Goal: Task Accomplishment & Management: Use online tool/utility

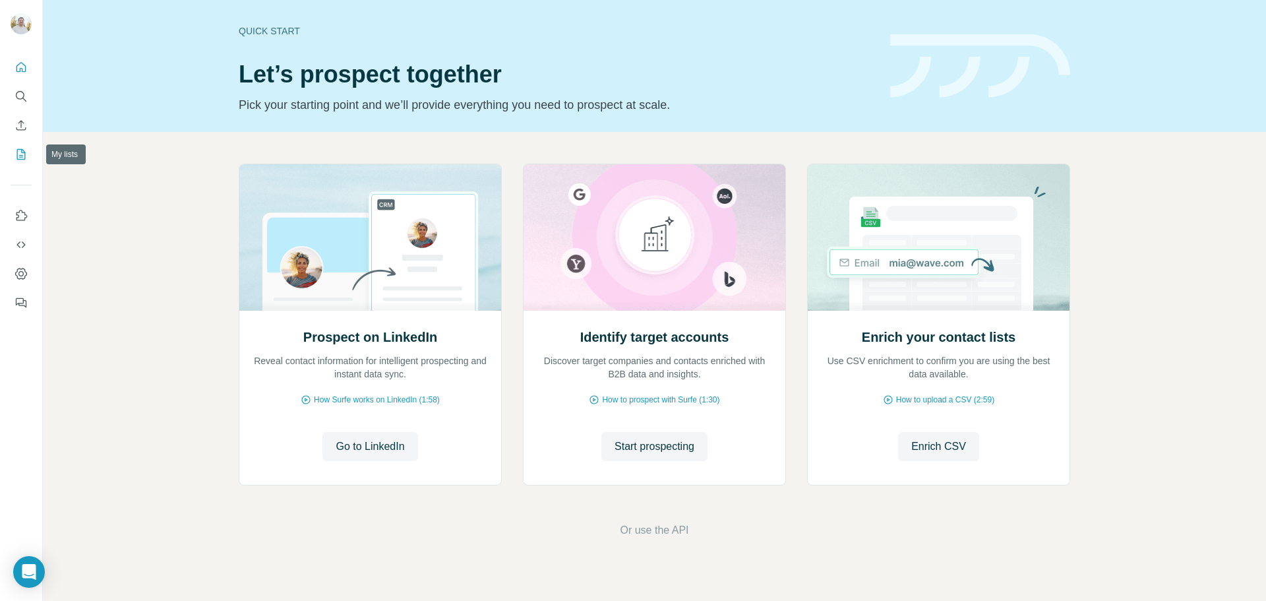
click at [20, 152] on icon "My lists" at bounding box center [21, 154] width 13 height 13
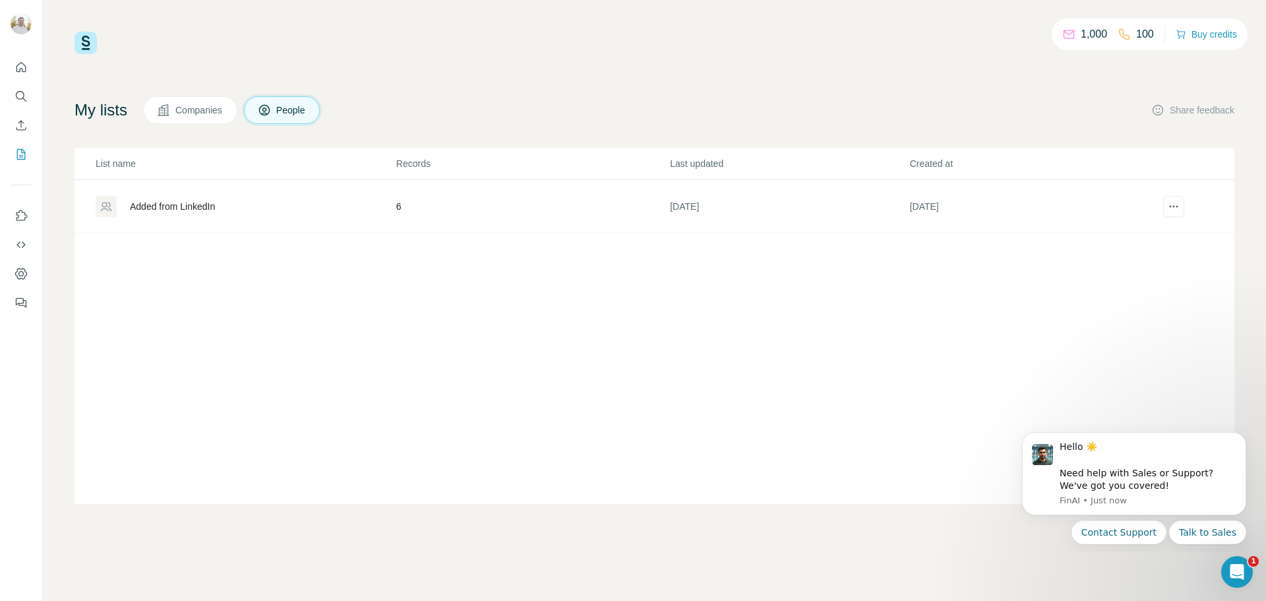
click at [164, 117] on button "Companies" at bounding box center [190, 110] width 94 height 28
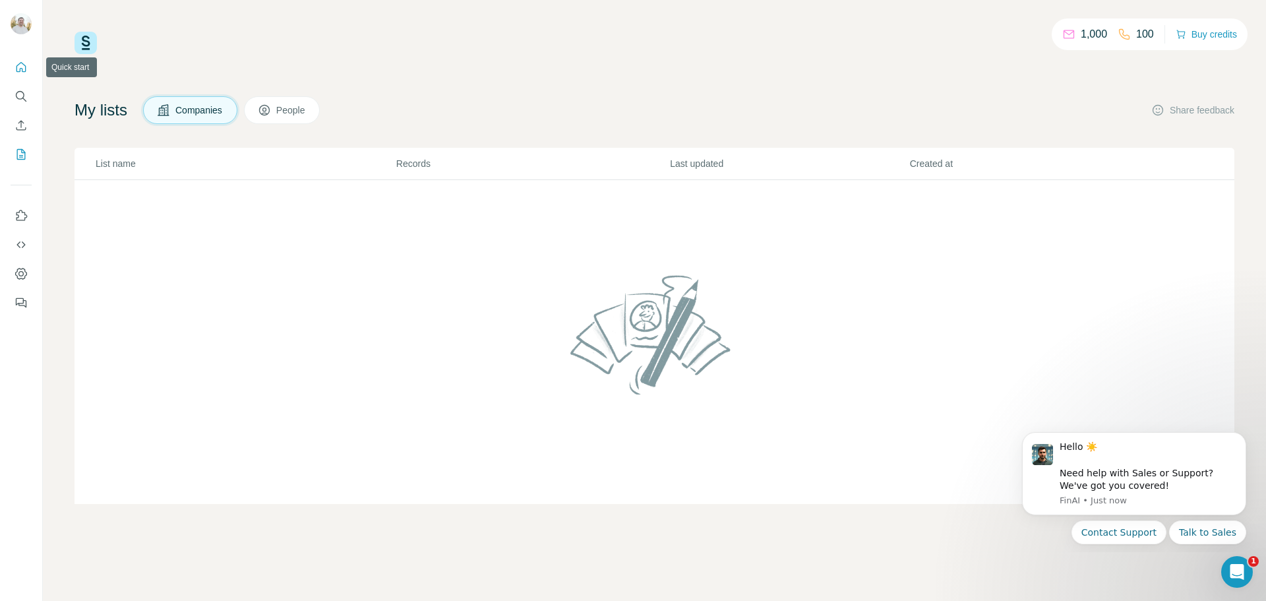
click at [16, 65] on icon "Quick start" at bounding box center [21, 67] width 13 height 13
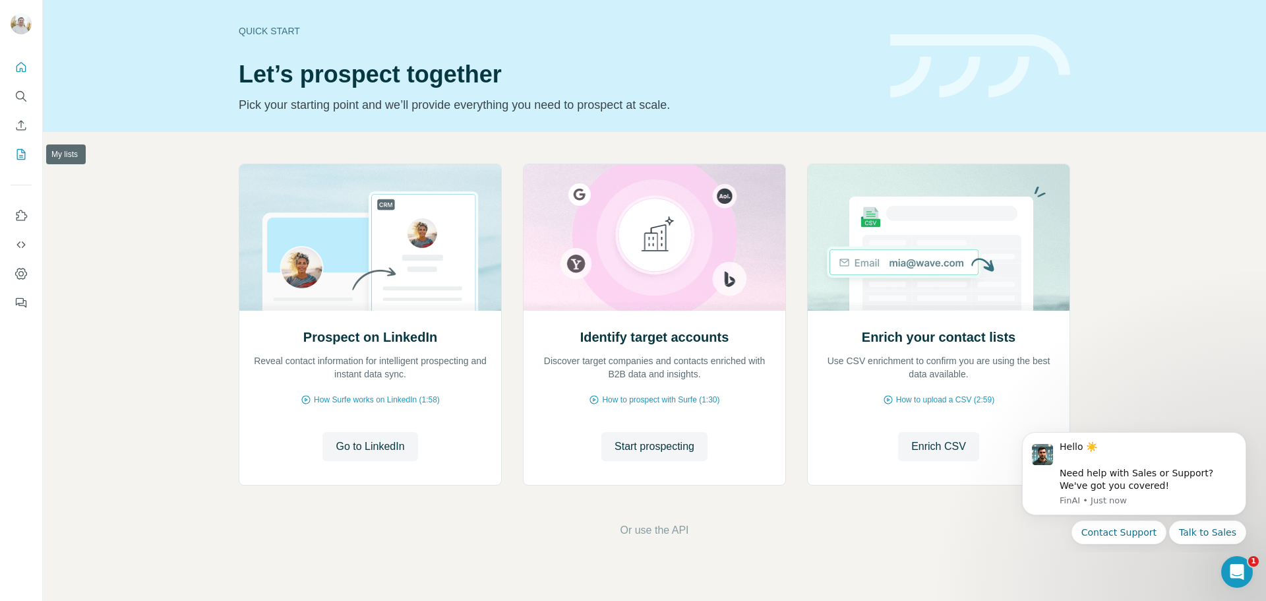
click at [21, 160] on icon "My lists" at bounding box center [21, 154] width 9 height 11
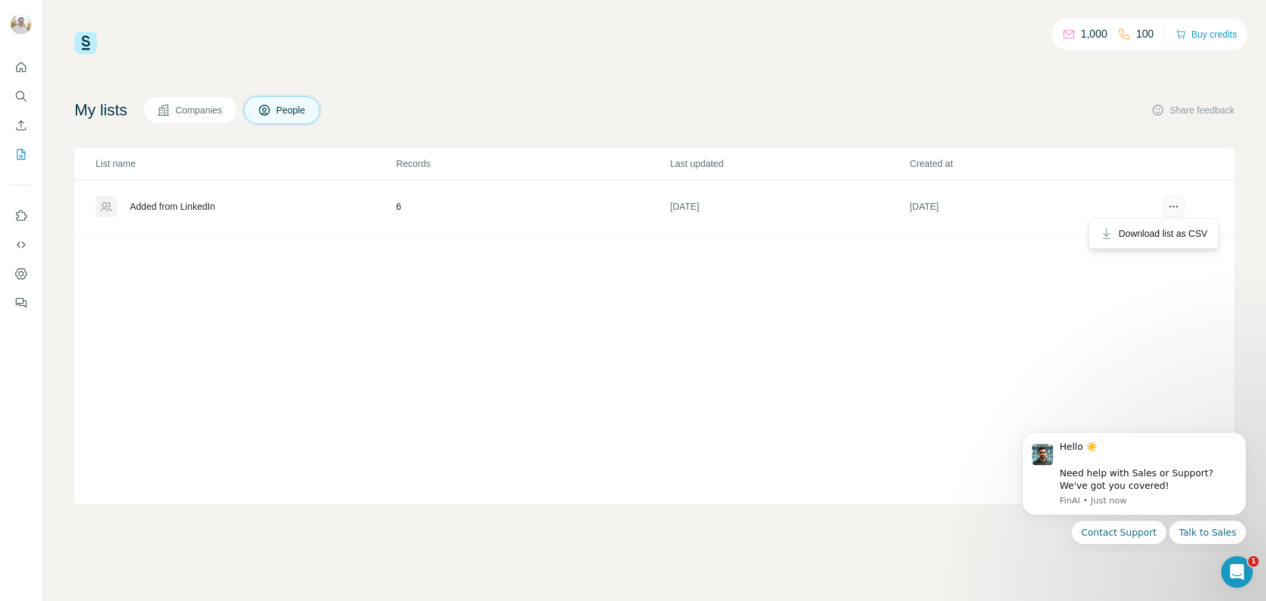
click at [1173, 210] on icon "actions" at bounding box center [1173, 206] width 13 height 13
click at [202, 198] on div "Added from LinkedIn" at bounding box center [245, 206] width 299 height 21
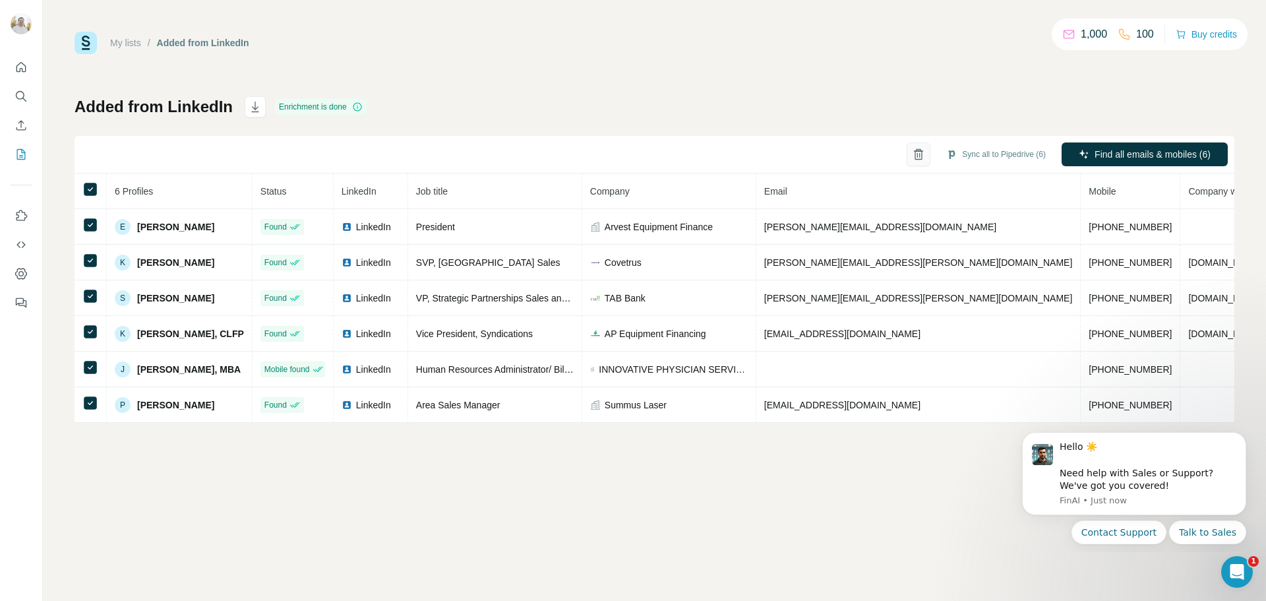
click at [912, 152] on icon "button" at bounding box center [918, 154] width 13 height 13
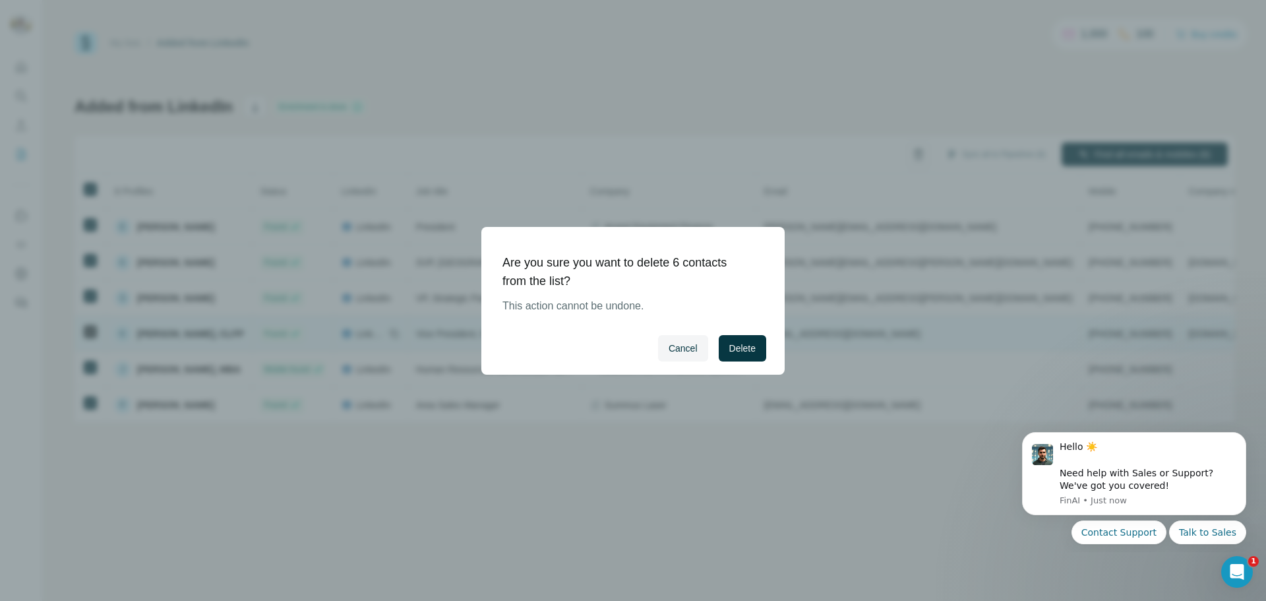
click at [758, 343] on button "Delete" at bounding box center [742, 348] width 47 height 26
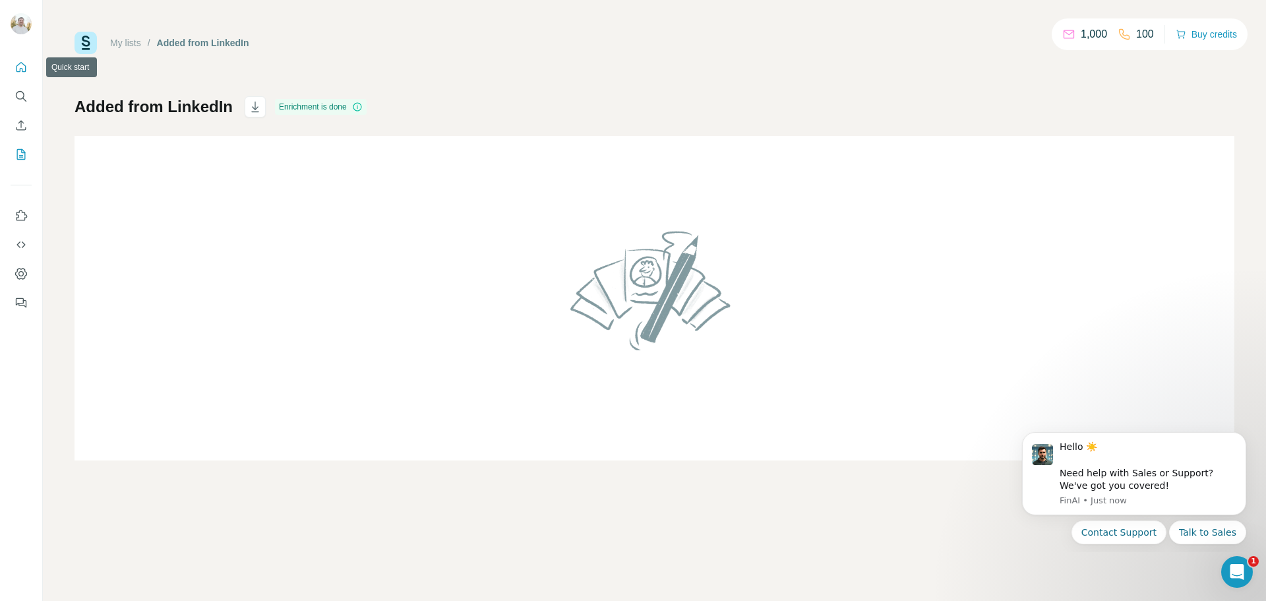
click at [22, 75] on button "Quick start" at bounding box center [21, 67] width 21 height 24
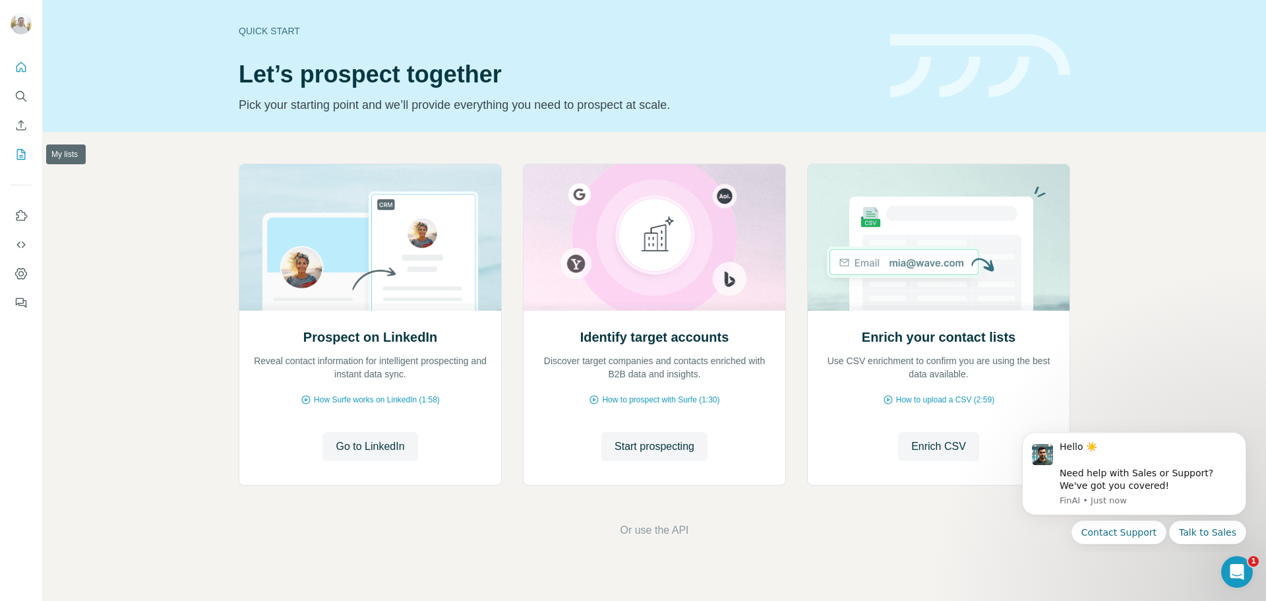
click at [19, 158] on icon "My lists" at bounding box center [21, 154] width 13 height 13
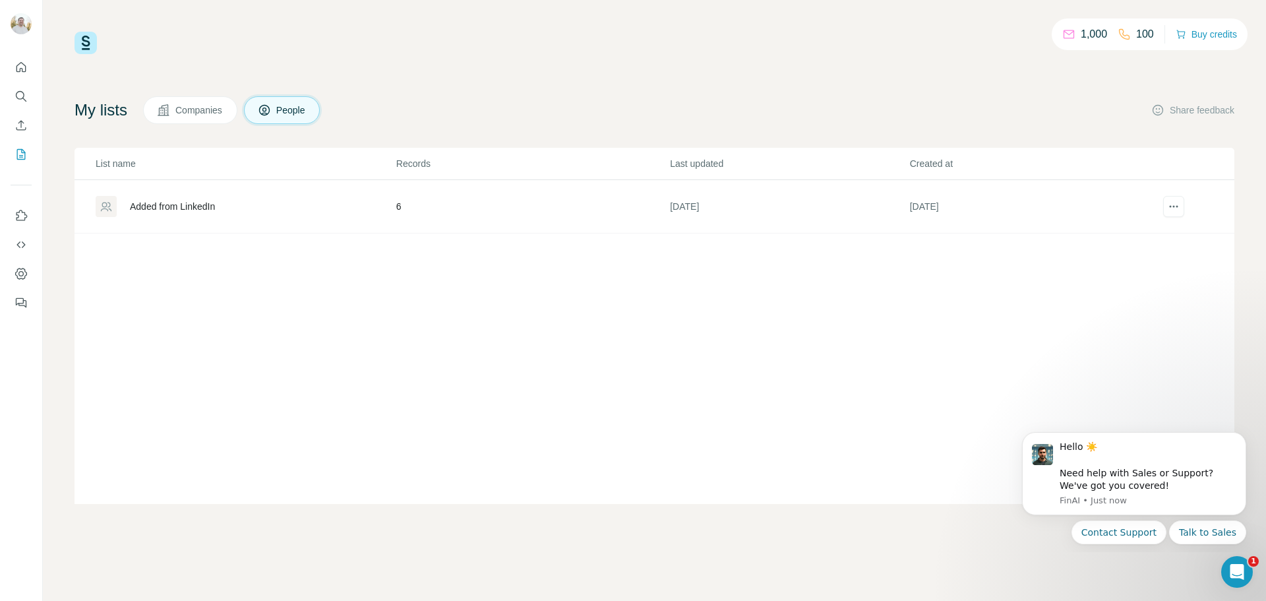
click at [195, 101] on button "Companies" at bounding box center [190, 110] width 94 height 28
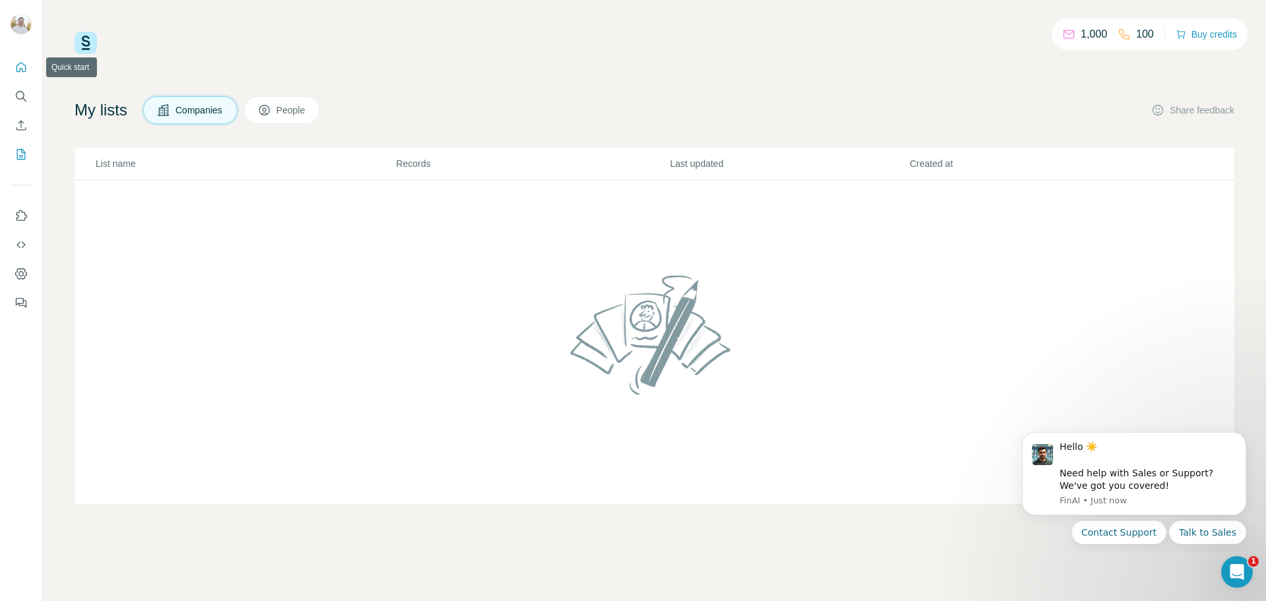
click at [29, 68] on button "Quick start" at bounding box center [21, 67] width 21 height 24
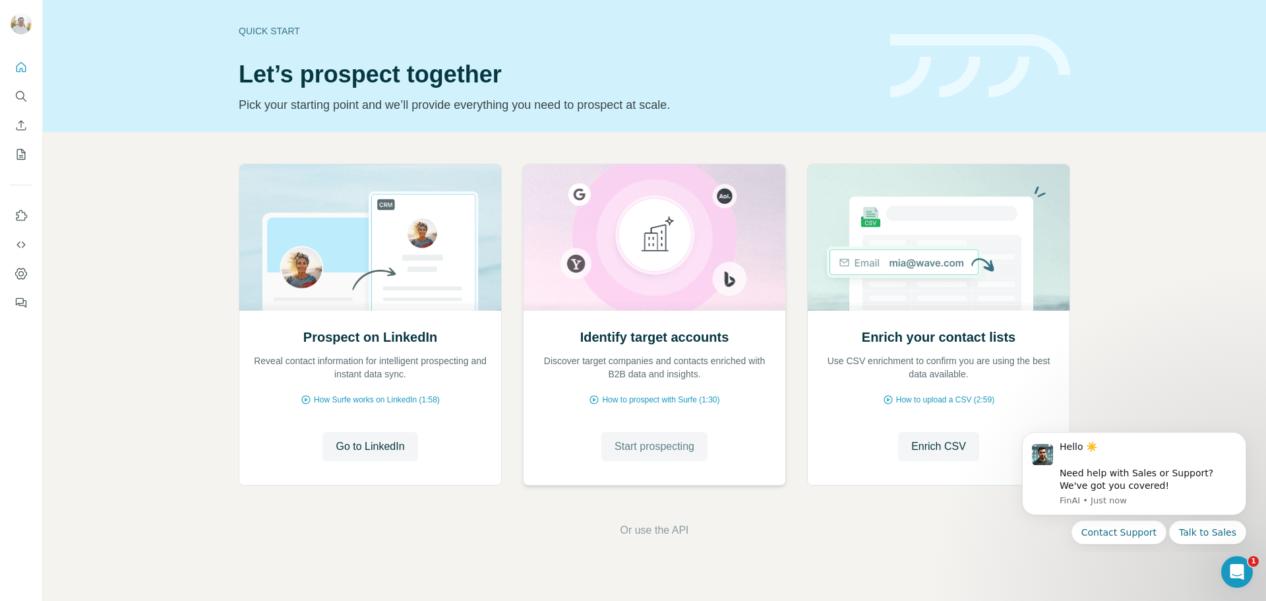
click at [671, 440] on span "Start prospecting" at bounding box center [655, 447] width 80 height 16
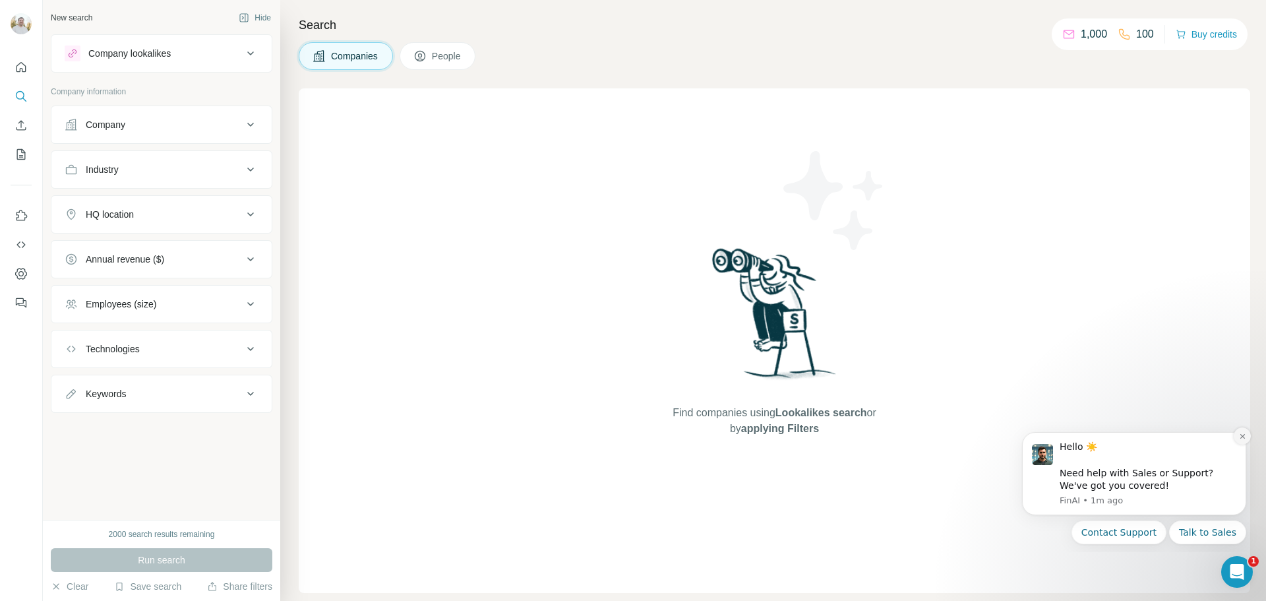
click at [1239, 437] on icon "Dismiss notification" at bounding box center [1242, 436] width 7 height 7
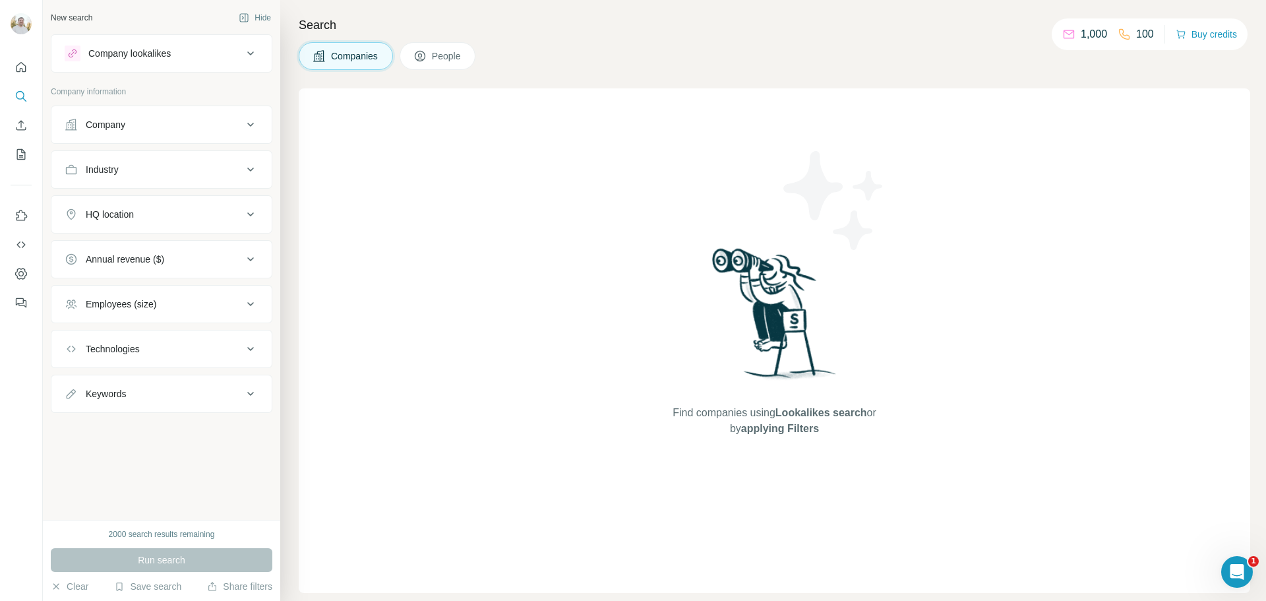
click at [243, 57] on icon at bounding box center [251, 53] width 16 height 16
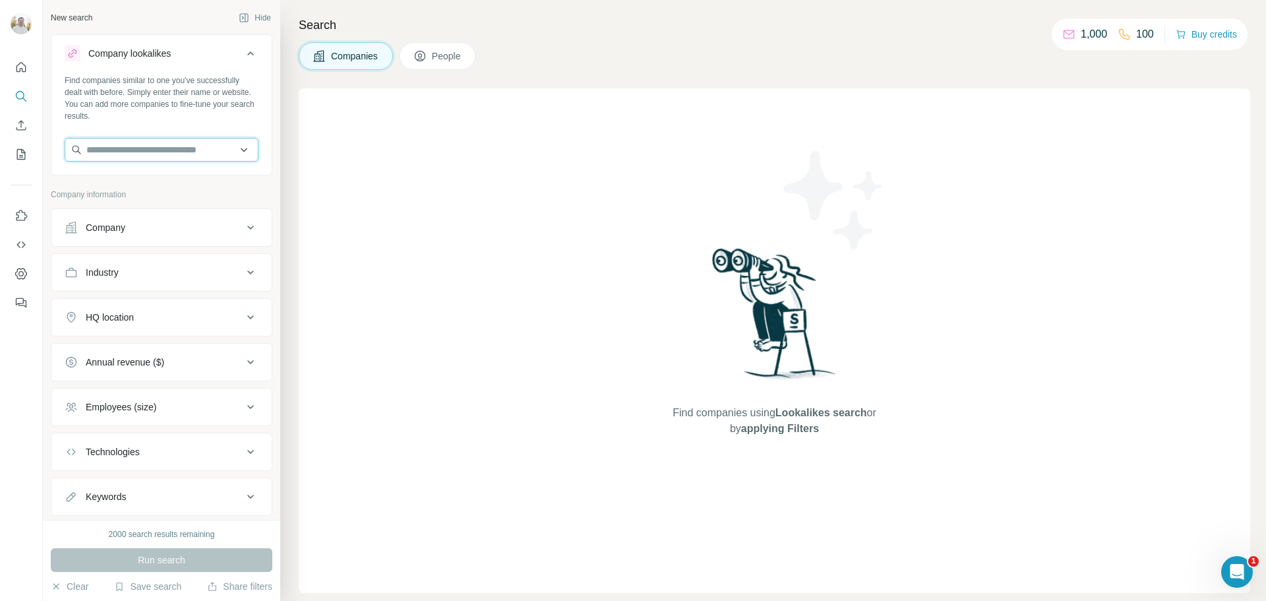
click at [171, 155] on input "text" at bounding box center [162, 150] width 194 height 24
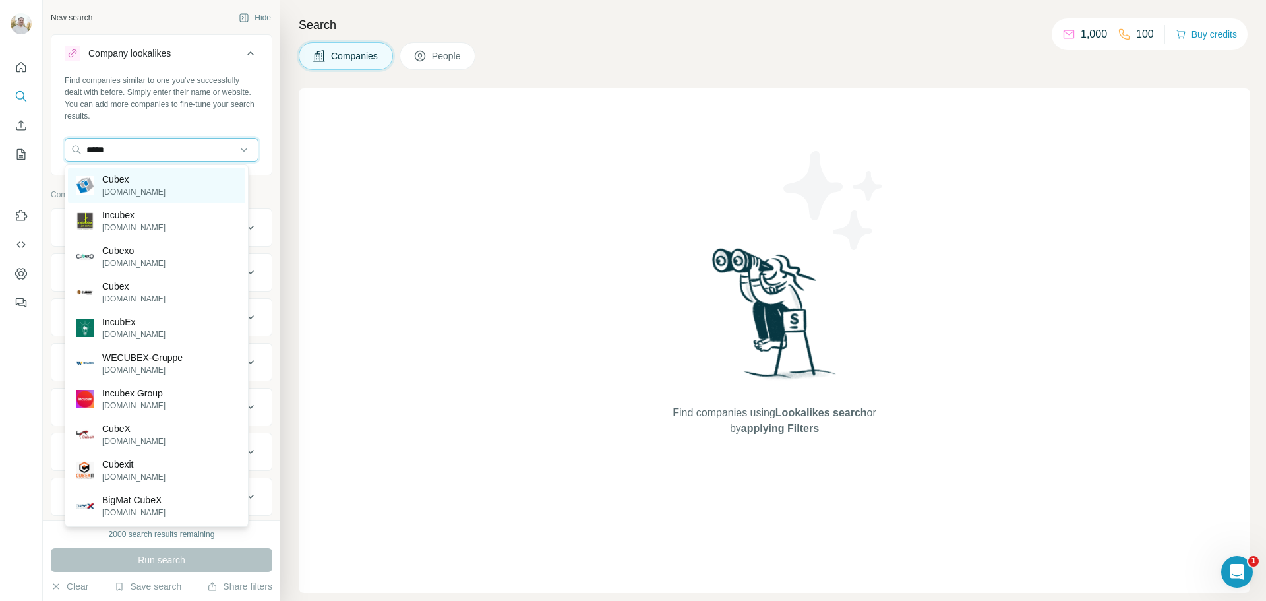
type input "*****"
click at [149, 185] on div "Cubex [DOMAIN_NAME]" at bounding box center [156, 185] width 177 height 36
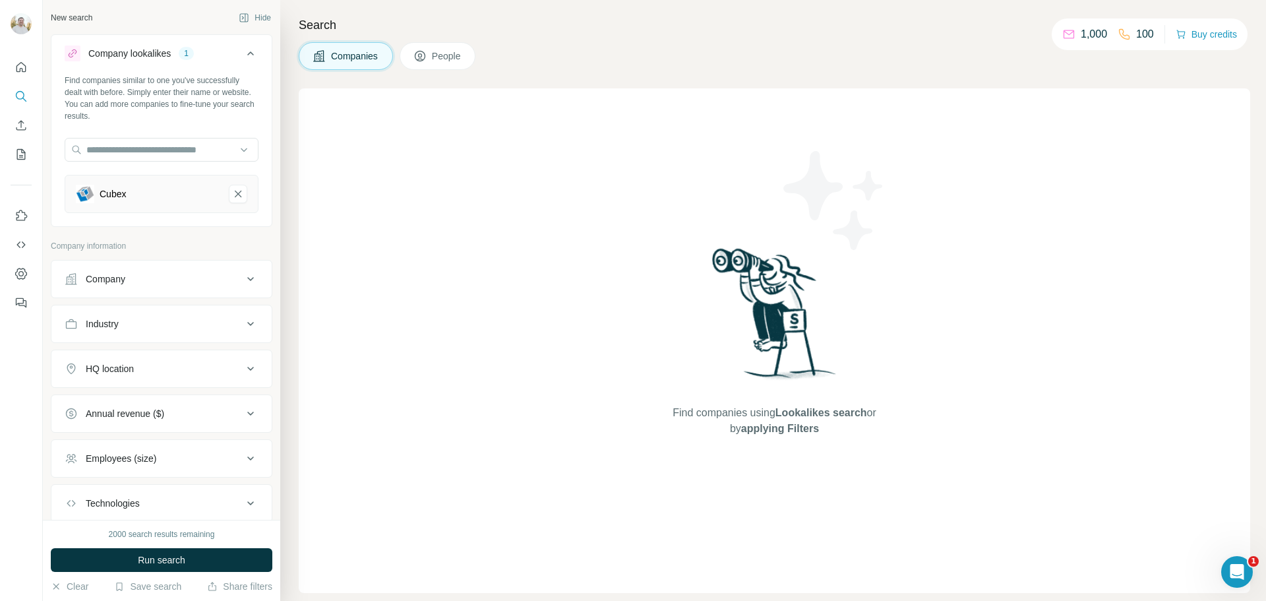
click at [247, 282] on icon at bounding box center [251, 279] width 16 height 16
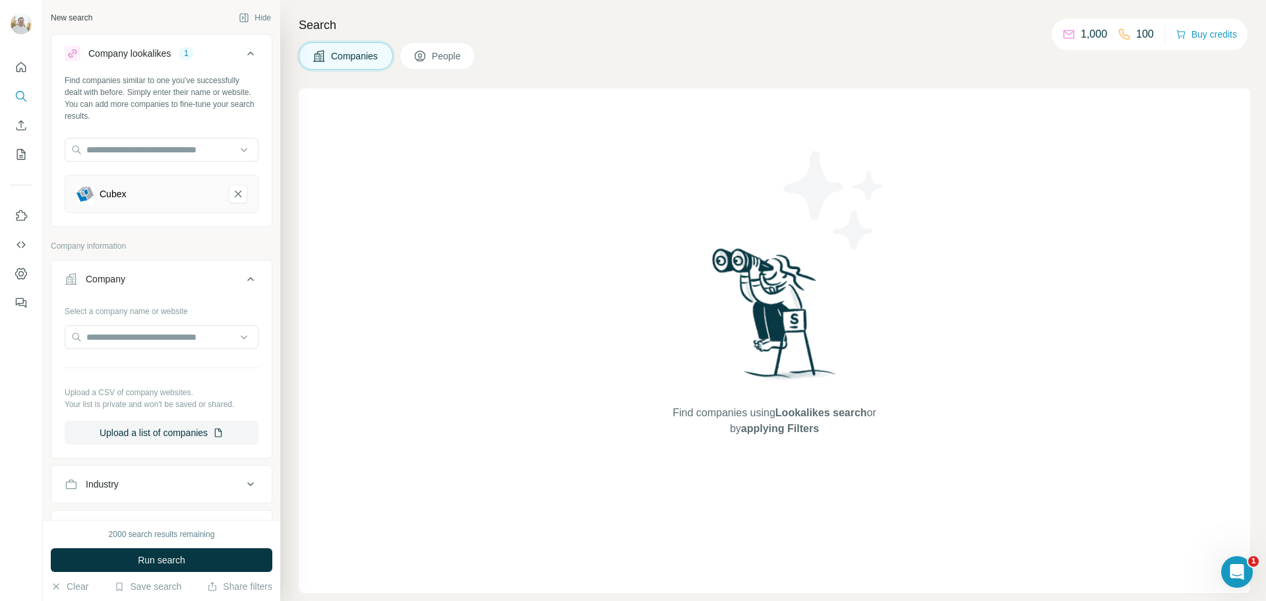
click at [247, 282] on icon at bounding box center [251, 279] width 16 height 16
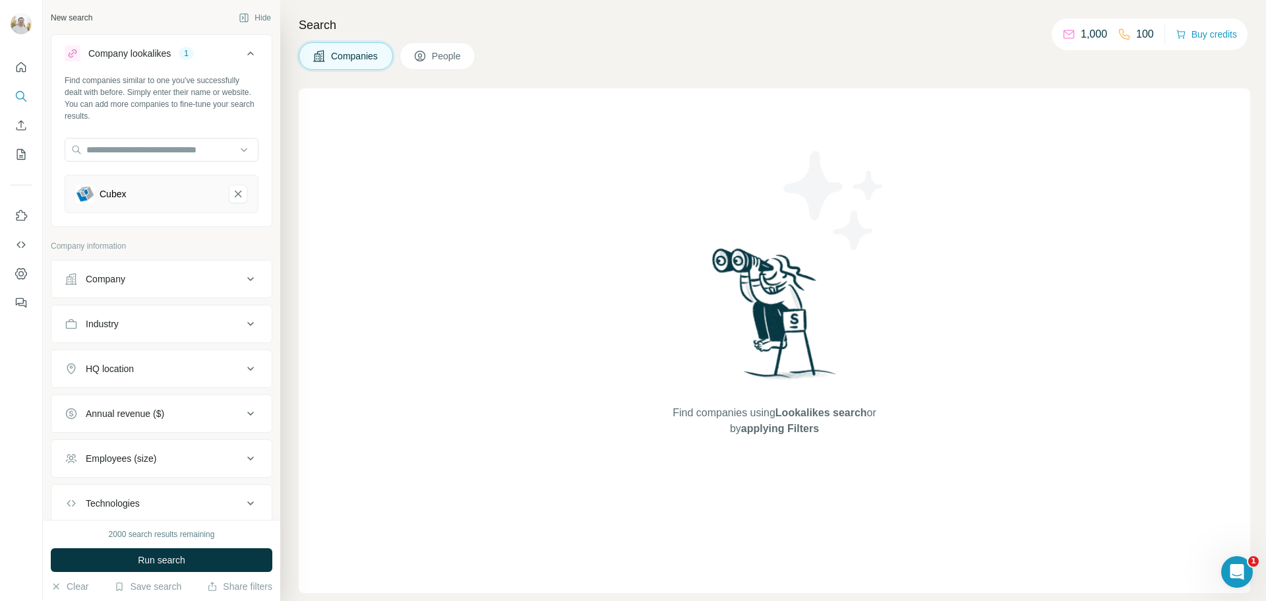
click at [247, 324] on icon at bounding box center [251, 324] width 16 height 16
click at [243, 371] on icon at bounding box center [251, 369] width 16 height 16
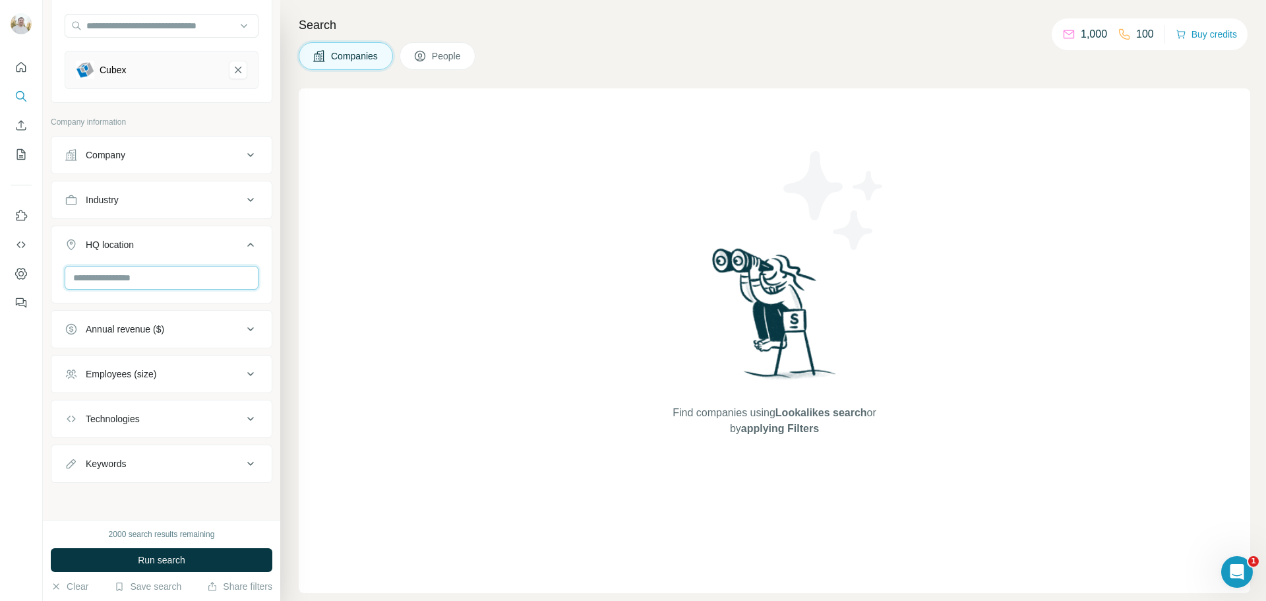
click at [197, 282] on input "text" at bounding box center [162, 278] width 194 height 24
type input "*****"
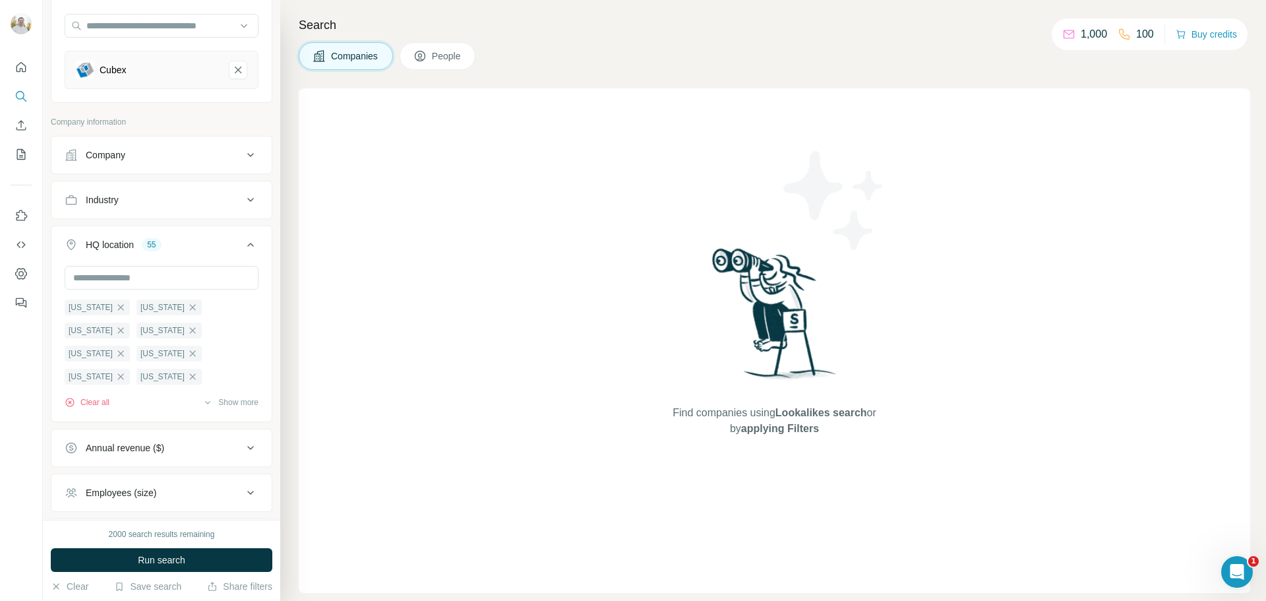
scroll to position [243, 0]
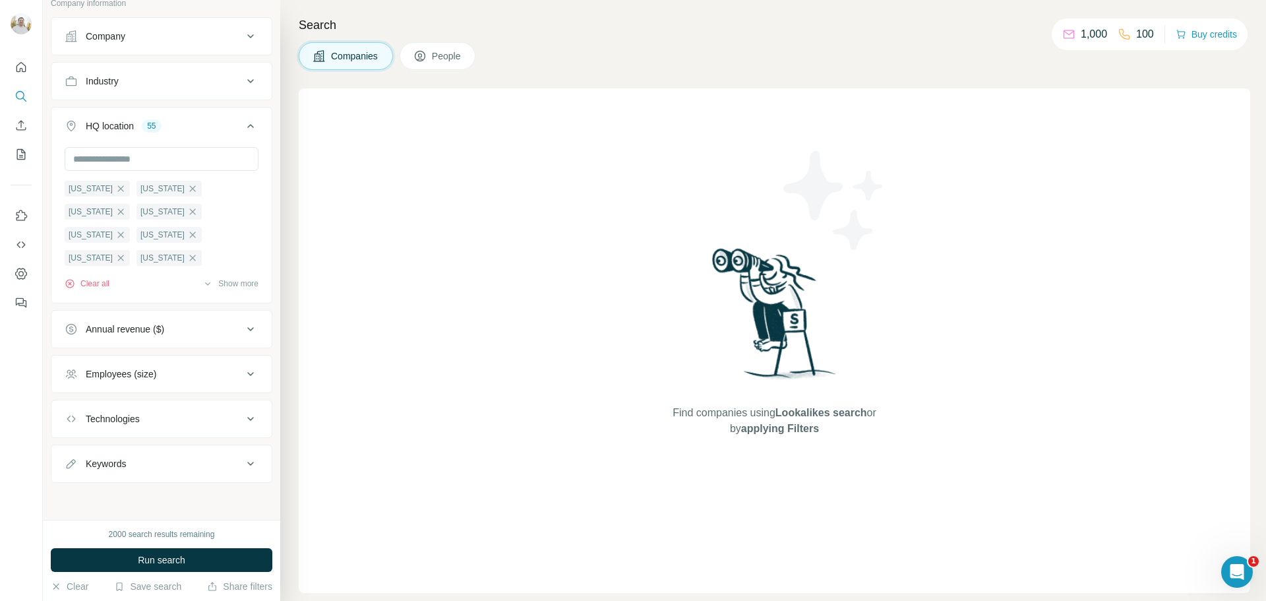
click at [245, 331] on icon at bounding box center [251, 329] width 16 height 16
click at [73, 382] on icon at bounding box center [73, 383] width 16 height 16
click at [71, 407] on icon at bounding box center [73, 407] width 16 height 16
click at [75, 430] on icon at bounding box center [73, 431] width 16 height 16
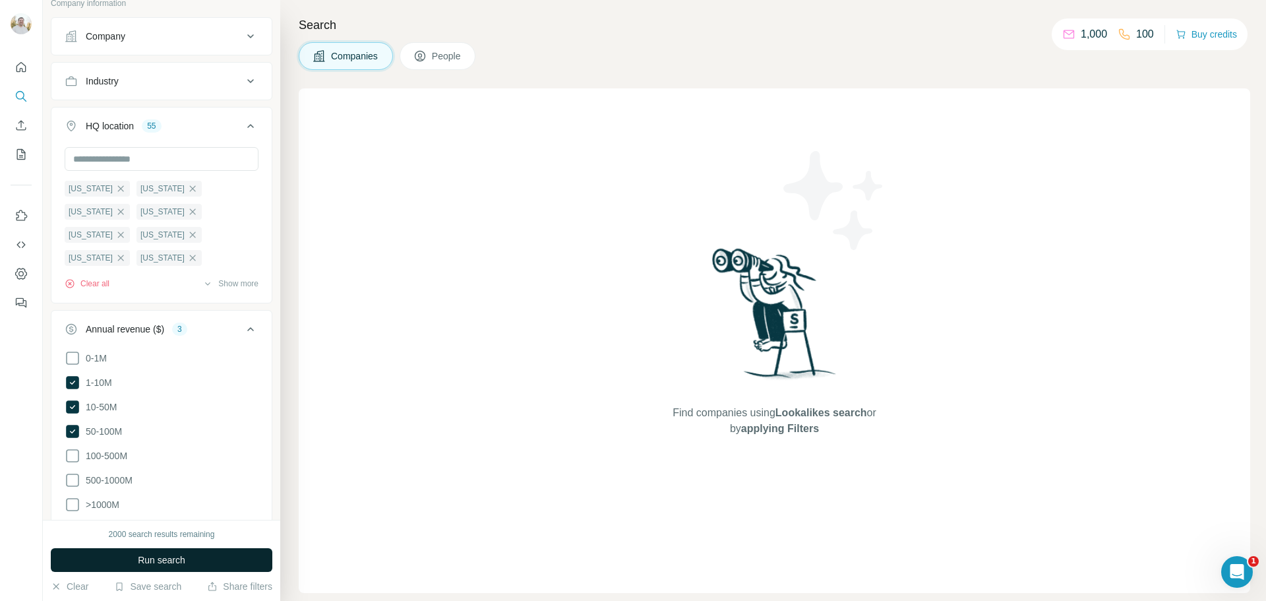
click at [185, 557] on span "Run search" at bounding box center [161, 559] width 47 height 13
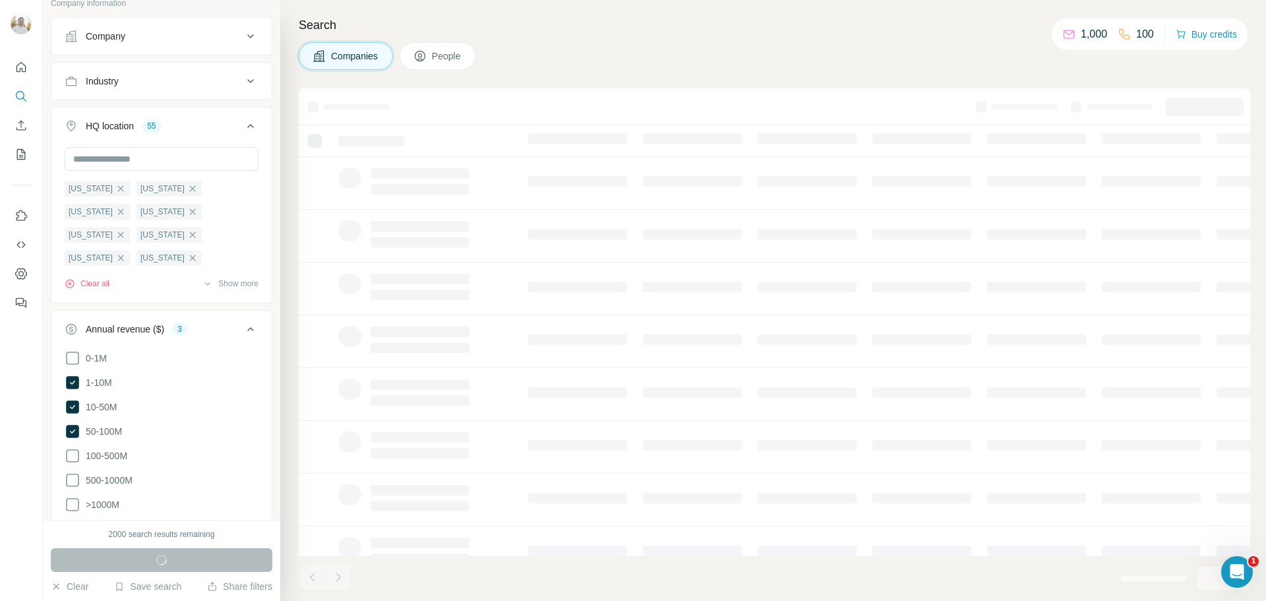
scroll to position [437, 0]
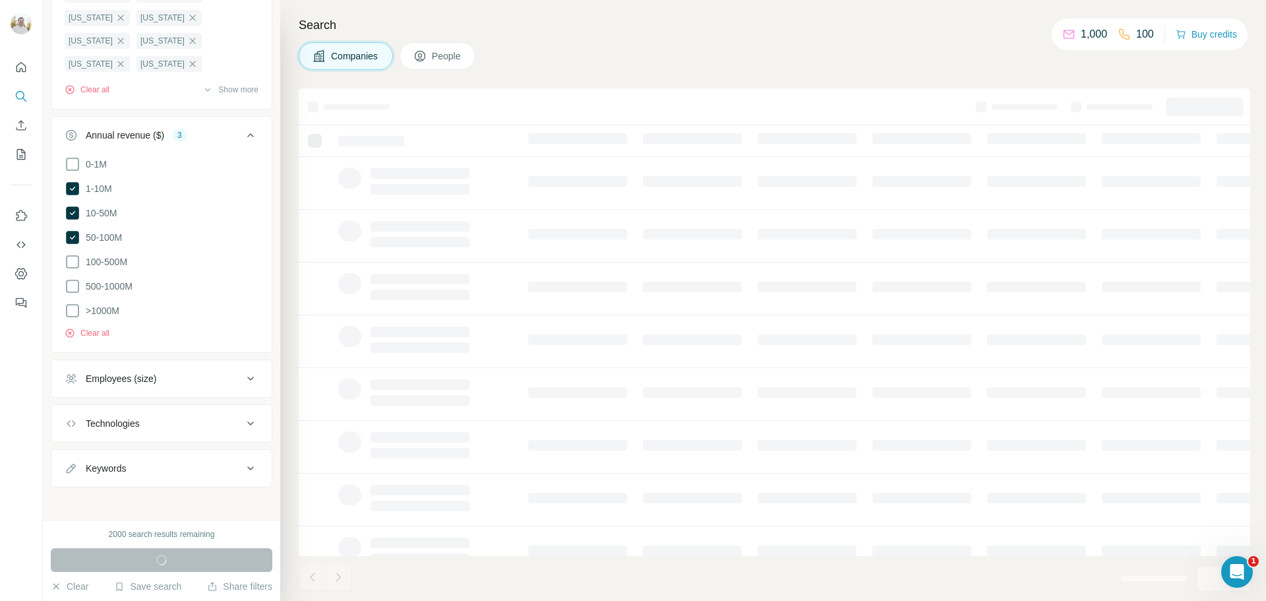
click at [243, 373] on icon at bounding box center [251, 379] width 16 height 16
click at [73, 452] on icon at bounding box center [73, 456] width 16 height 16
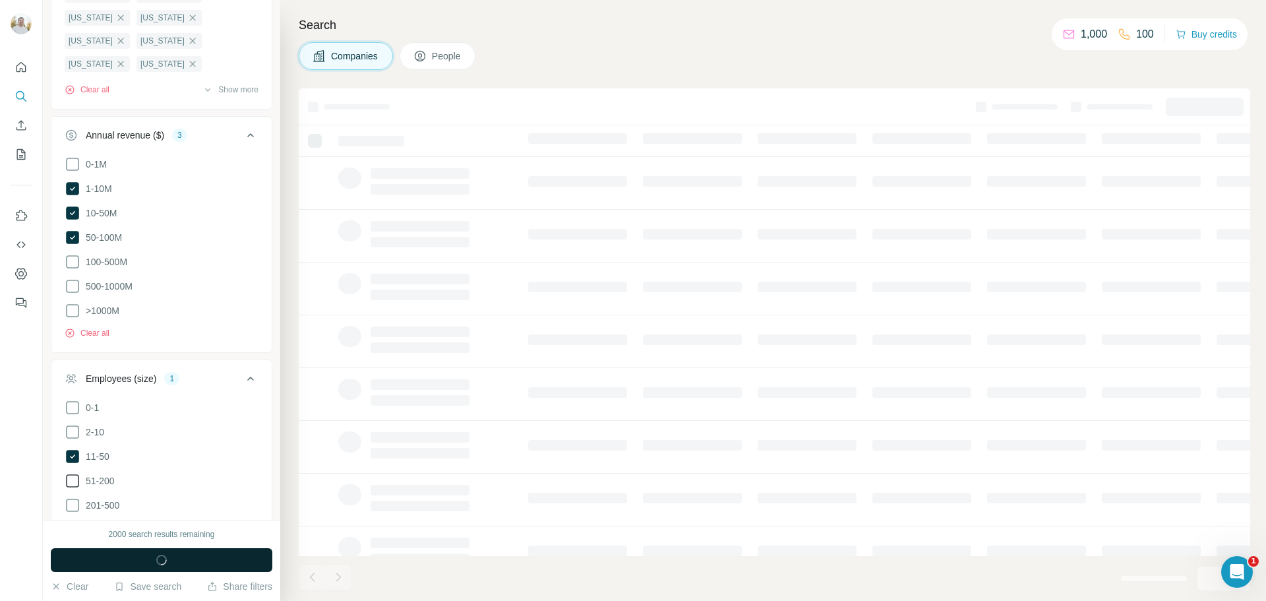
click at [73, 473] on icon at bounding box center [73, 481] width 16 height 16
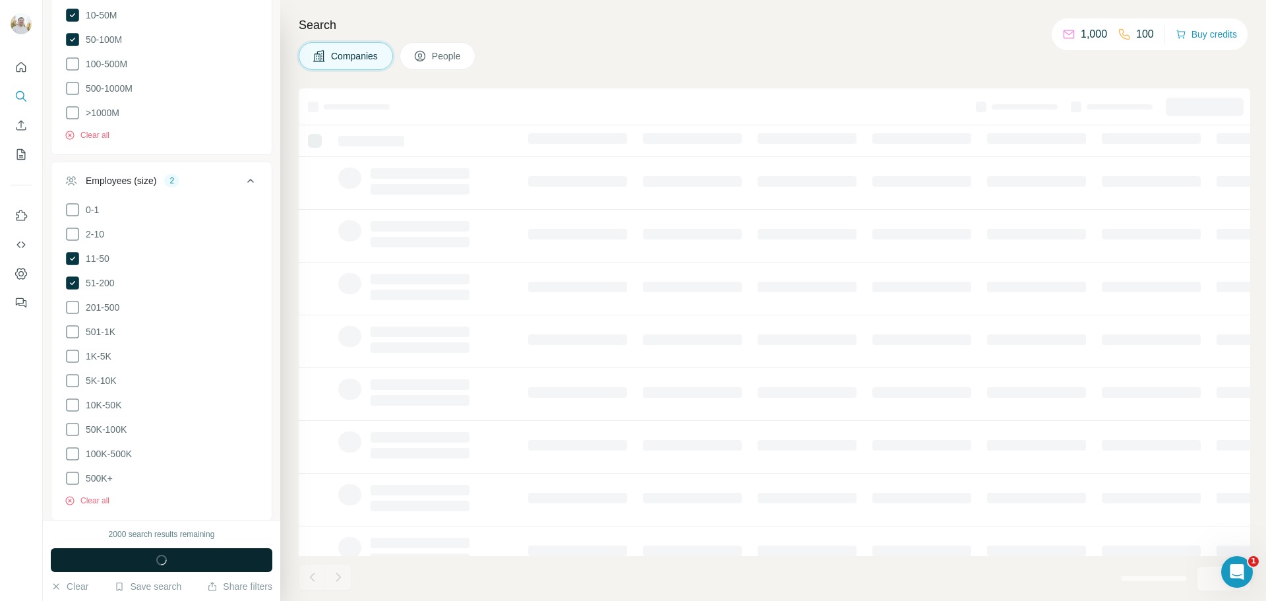
scroll to position [749, 0]
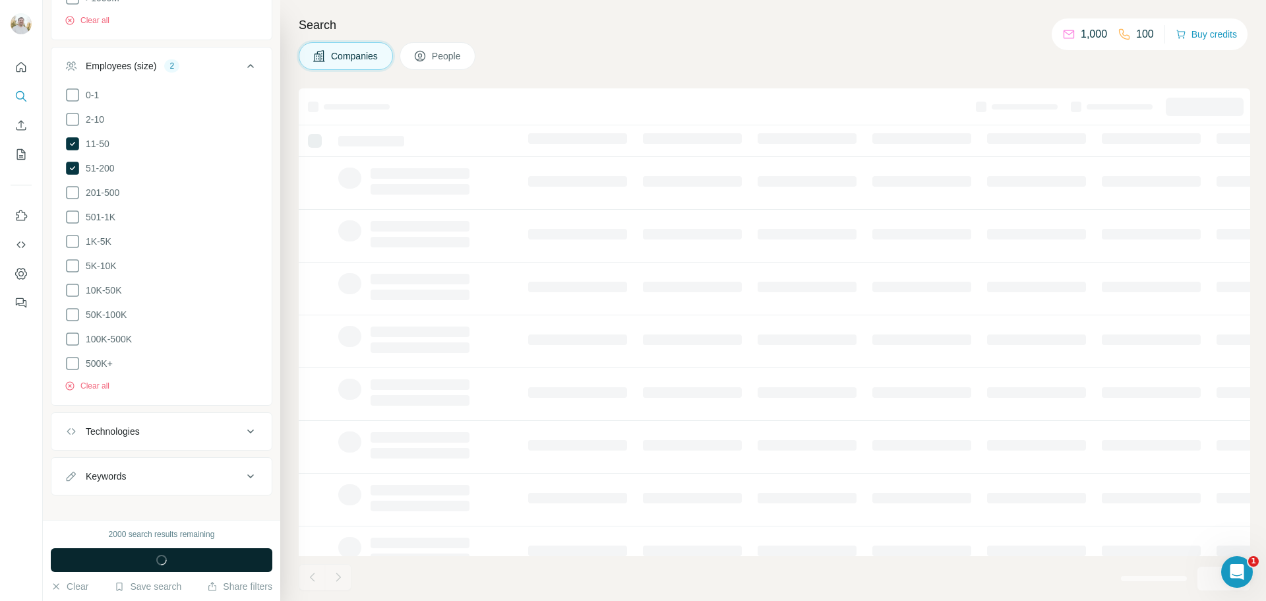
click at [252, 415] on button "Technologies" at bounding box center [161, 431] width 220 height 32
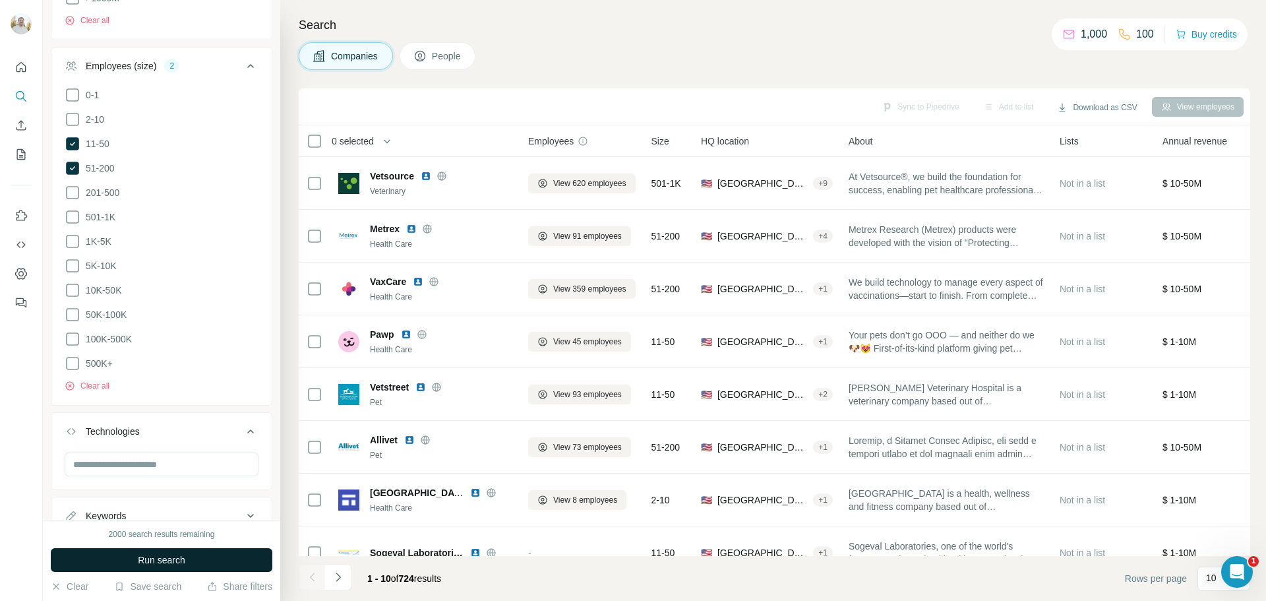
scroll to position [789, 0]
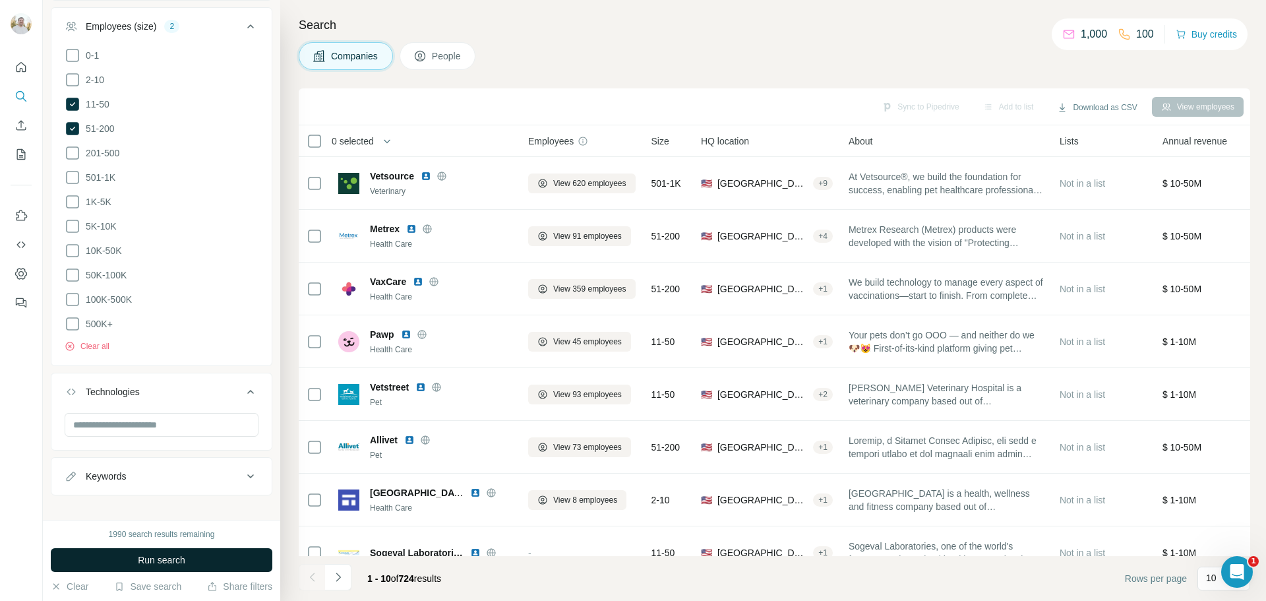
click at [243, 468] on icon at bounding box center [251, 476] width 16 height 16
click at [171, 553] on button "Run search" at bounding box center [162, 560] width 222 height 24
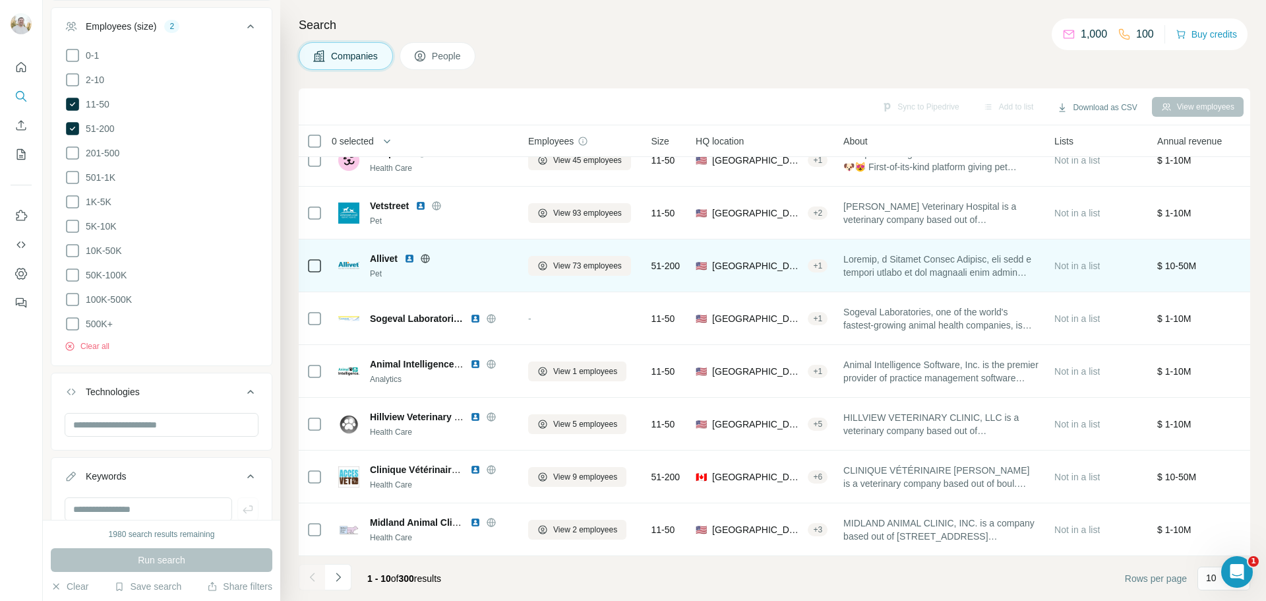
scroll to position [135, 0]
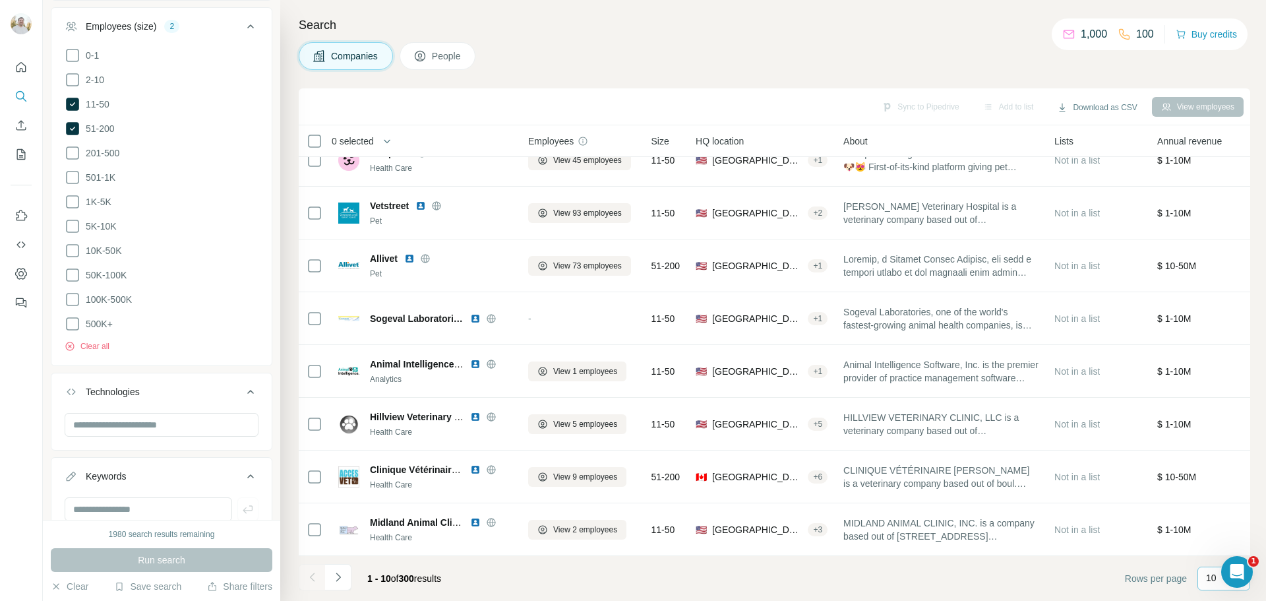
click at [1213, 585] on div "10" at bounding box center [1222, 578] width 33 height 22
click at [1221, 482] on div "60" at bounding box center [1224, 477] width 30 height 13
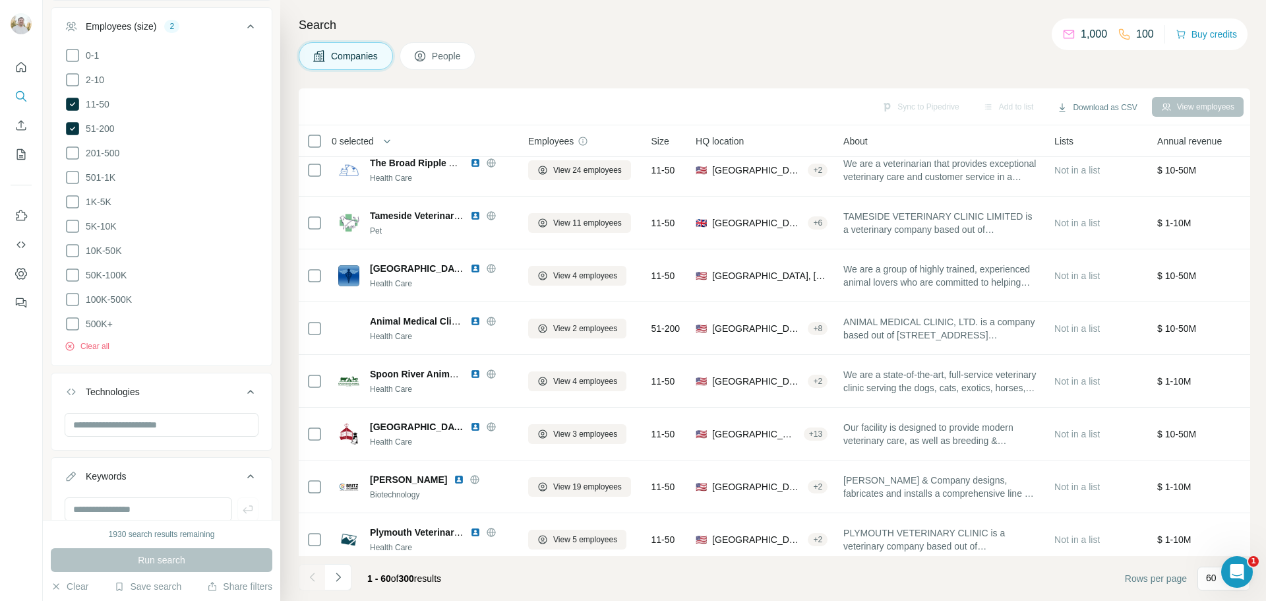
scroll to position [1121, 0]
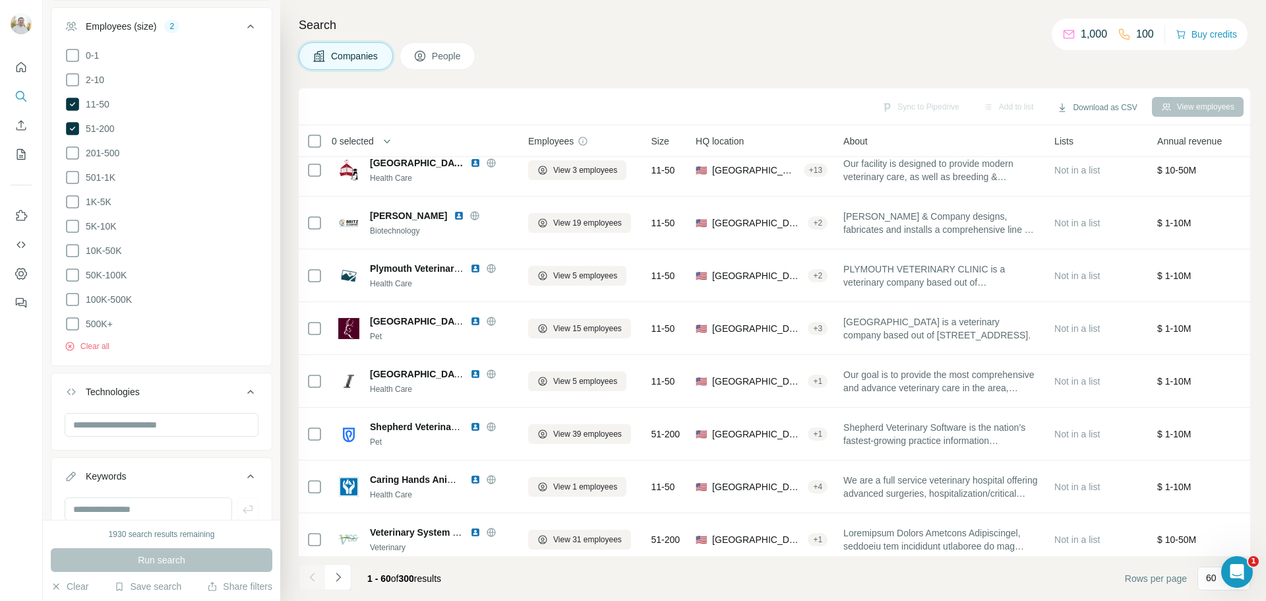
click at [1190, 138] on span "Annual revenue" at bounding box center [1189, 141] width 65 height 13
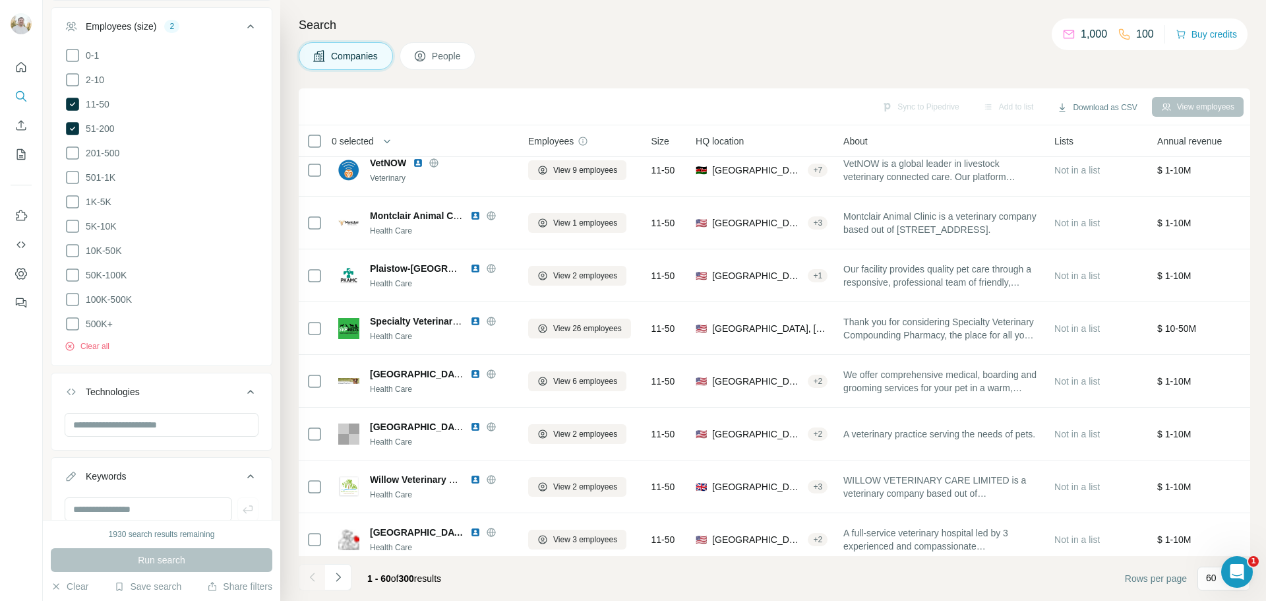
scroll to position [2773, 0]
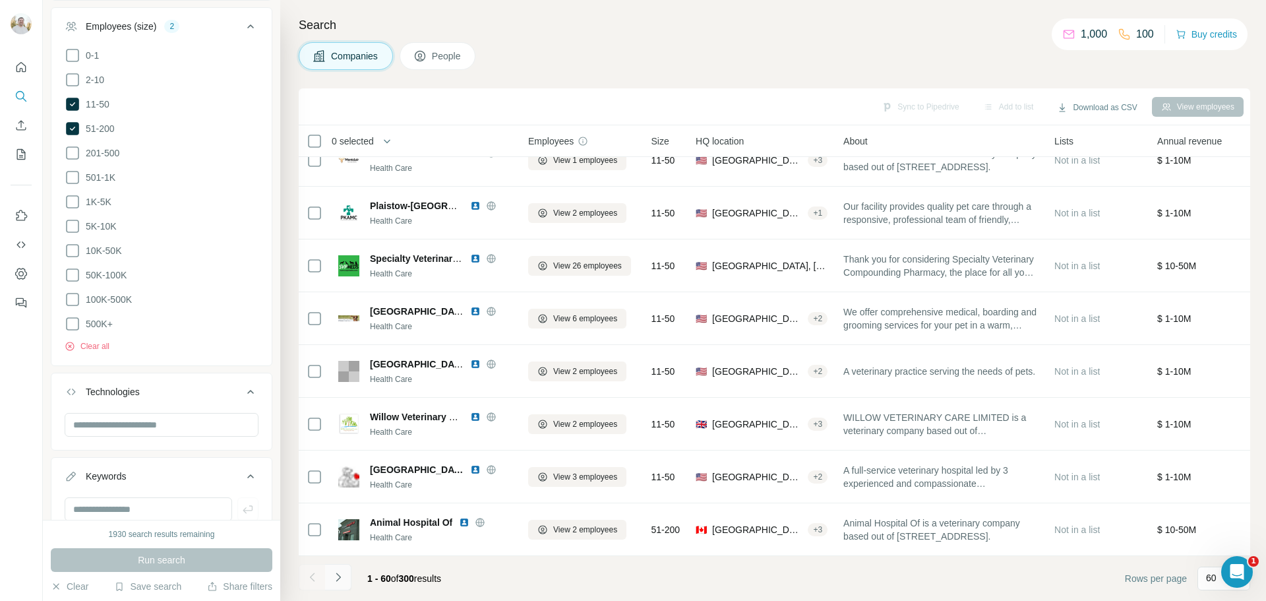
click at [334, 574] on icon "Navigate to next page" at bounding box center [338, 576] width 13 height 13
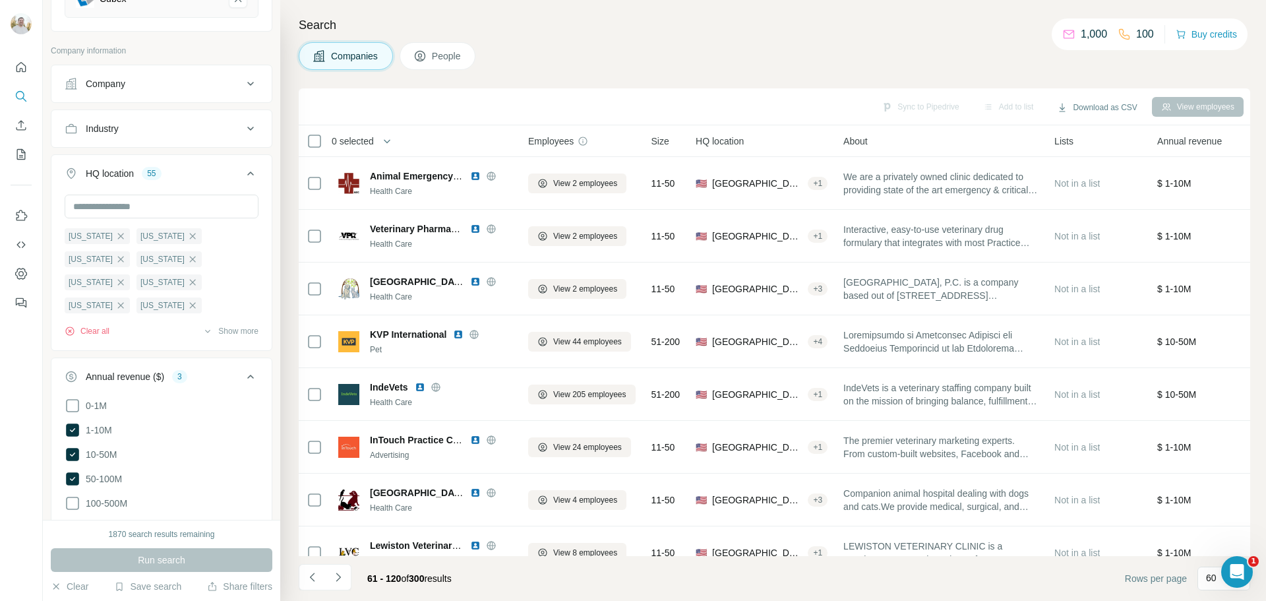
scroll to position [0, 0]
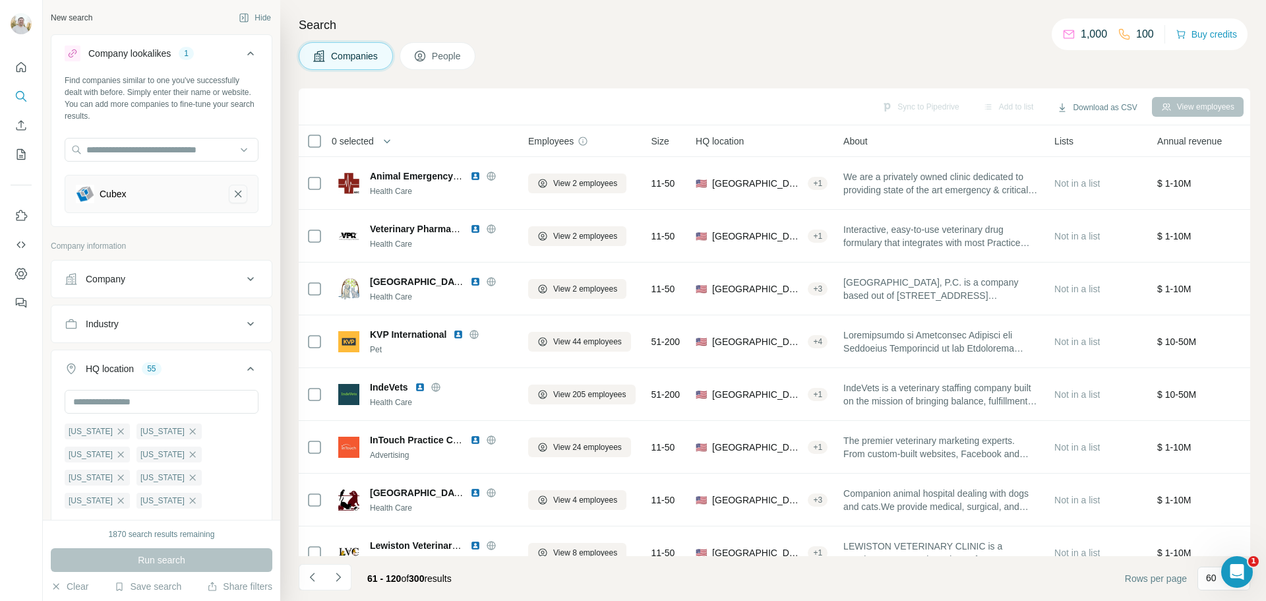
click at [232, 199] on icon "Cubex-remove-button" at bounding box center [238, 193] width 12 height 13
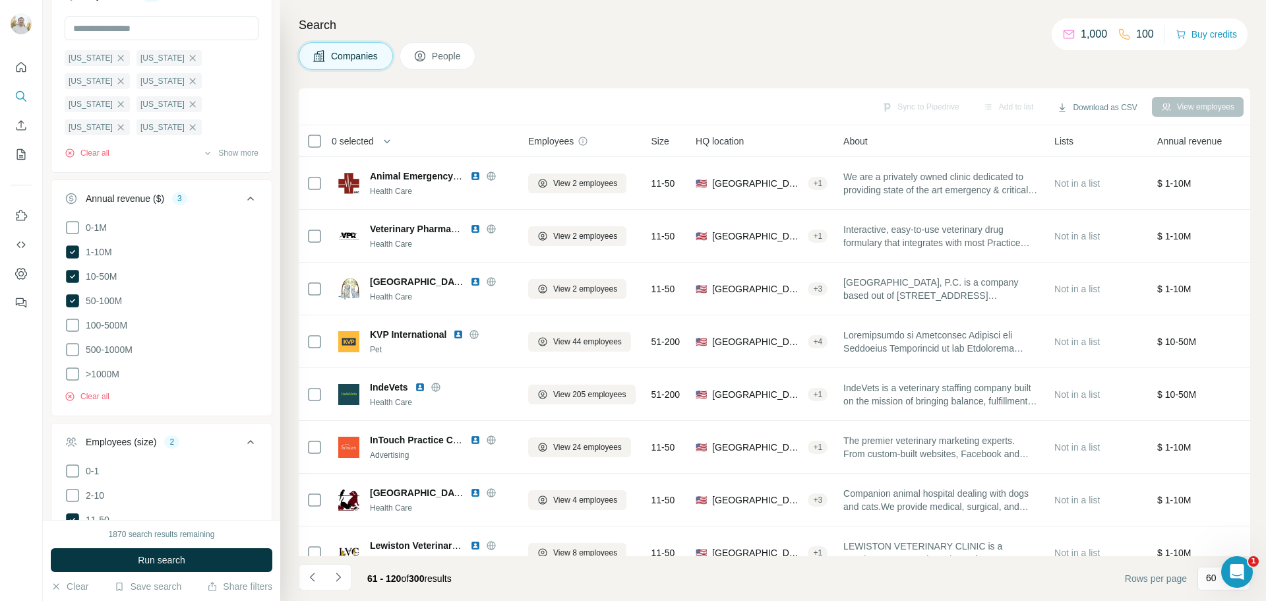
scroll to position [330, 0]
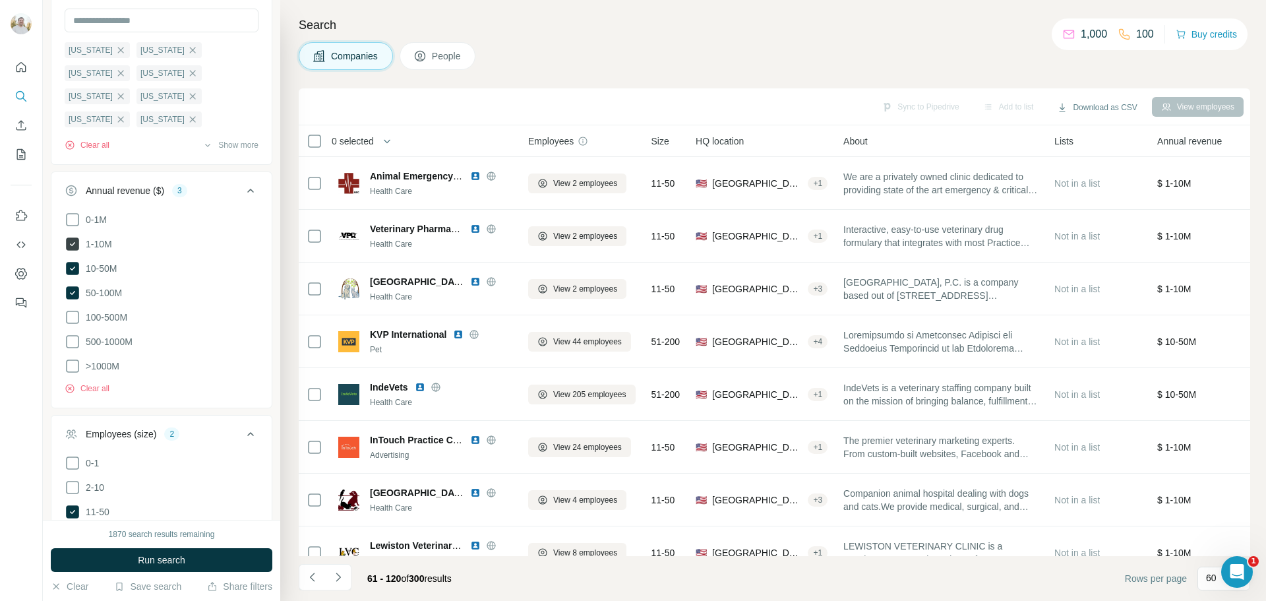
click at [73, 241] on icon at bounding box center [72, 243] width 13 height 13
click at [71, 270] on icon at bounding box center [72, 268] width 13 height 13
click at [73, 288] on icon at bounding box center [72, 292] width 13 height 13
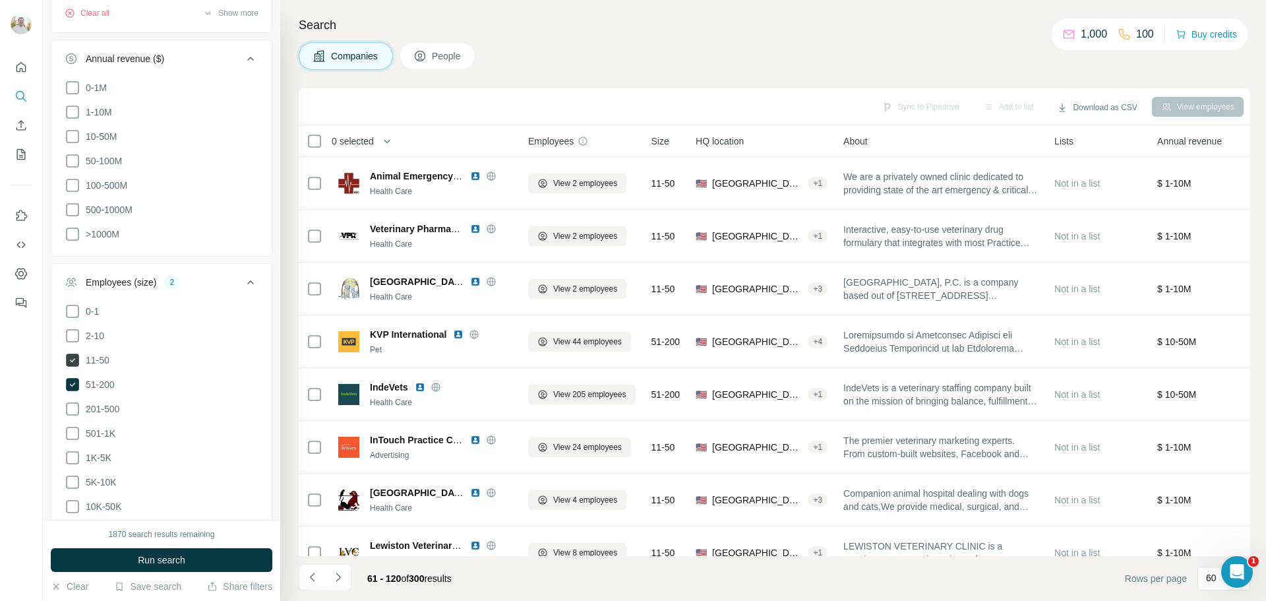
click at [69, 355] on icon at bounding box center [72, 359] width 13 height 13
click at [75, 378] on icon at bounding box center [72, 384] width 13 height 13
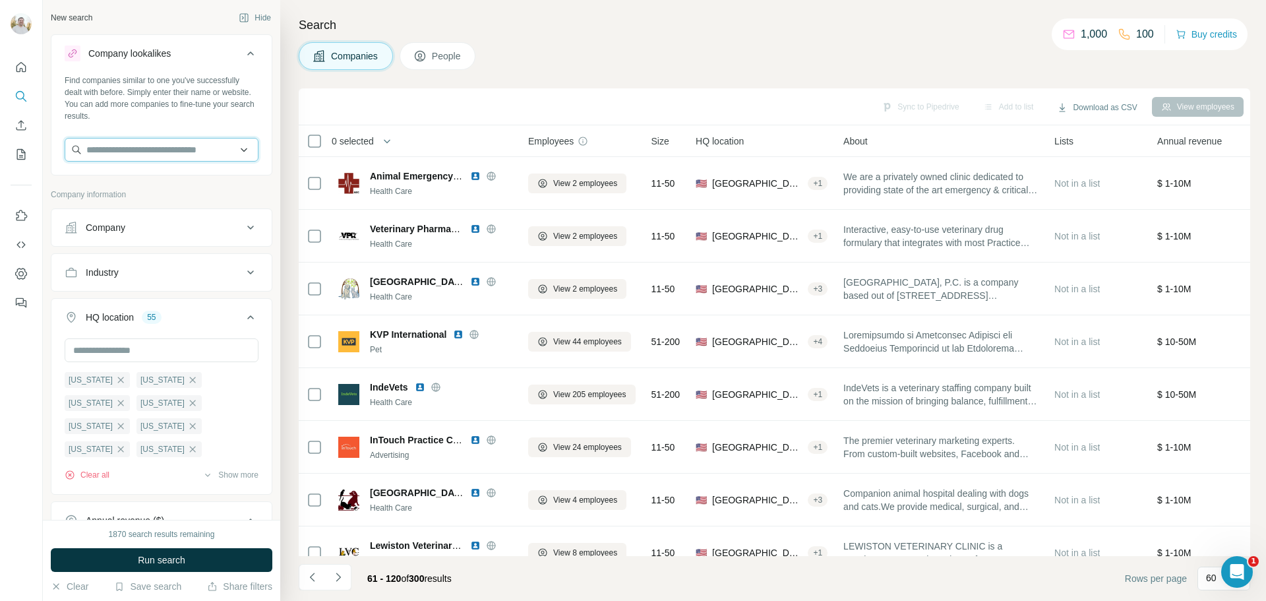
click at [166, 149] on input "text" at bounding box center [162, 150] width 194 height 24
type input "*"
click at [243, 50] on icon at bounding box center [251, 53] width 16 height 16
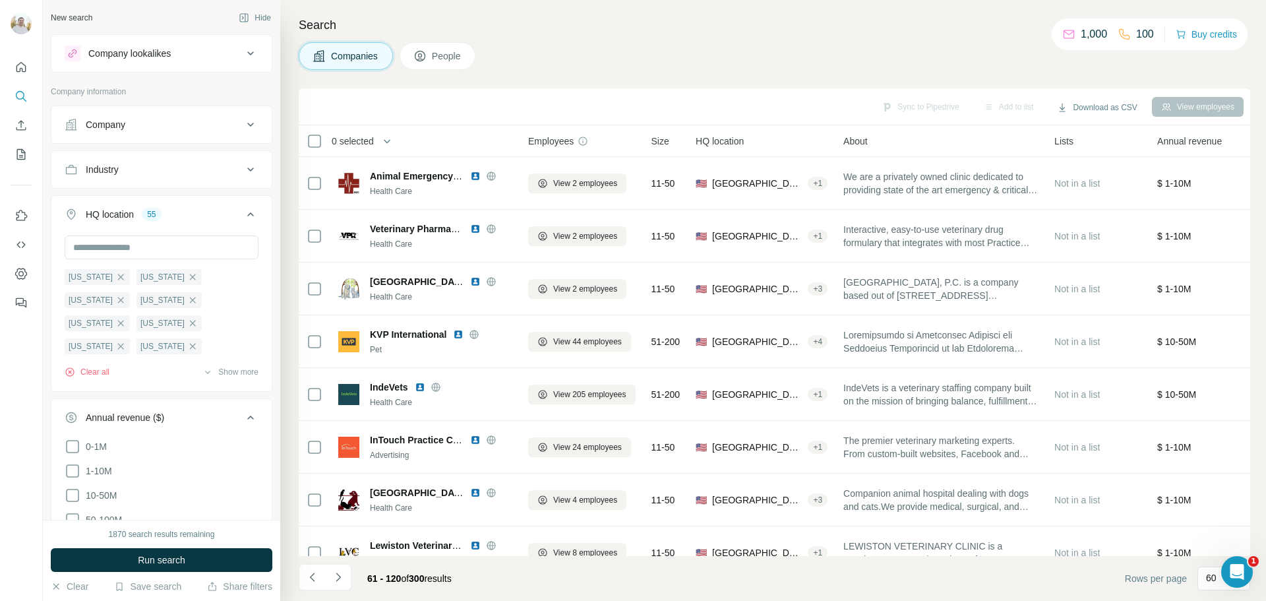
click at [244, 123] on icon at bounding box center [251, 125] width 16 height 16
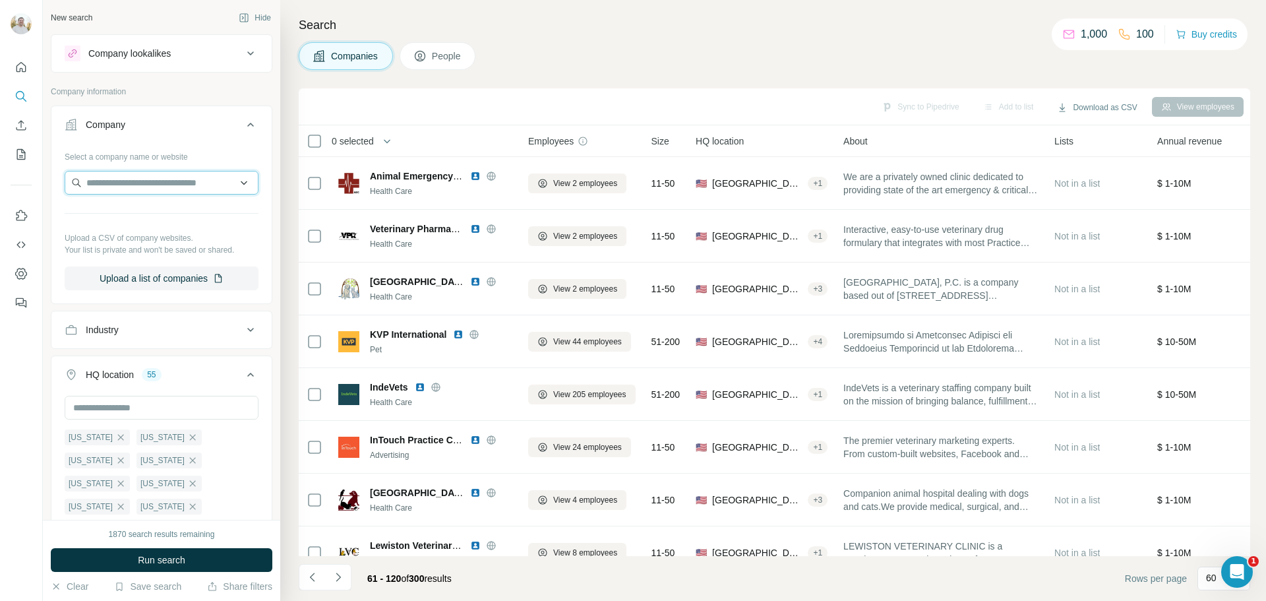
click at [144, 182] on input "text" at bounding box center [162, 183] width 194 height 24
type input "*******"
